Goal: Register for event/course

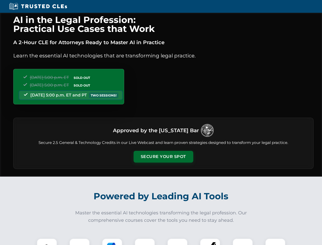
click at [163, 157] on button "Secure Your Spot" at bounding box center [164, 157] width 60 height 12
click at [47, 241] on img at bounding box center [47, 248] width 15 height 15
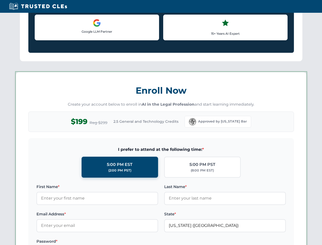
click at [112, 241] on label "Password *" at bounding box center [97, 241] width 122 height 6
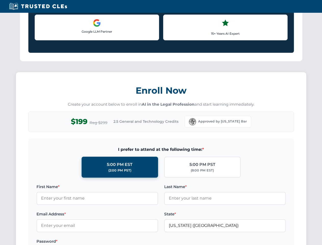
scroll to position [500, 0]
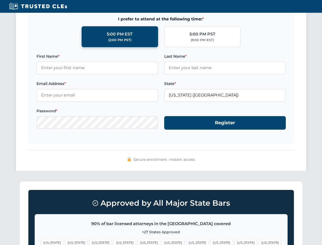
click at [235, 241] on span "[US_STATE]" at bounding box center [246, 242] width 22 height 7
